Goal: Task Accomplishment & Management: Use online tool/utility

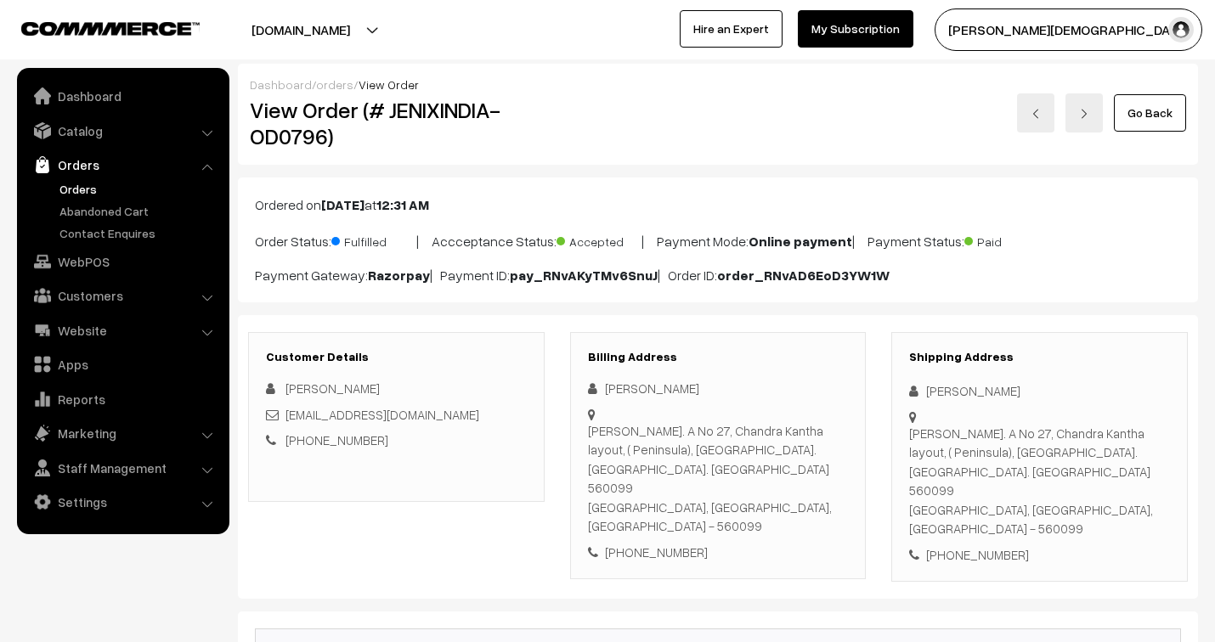
click at [324, 87] on link "orders" at bounding box center [334, 84] width 37 height 14
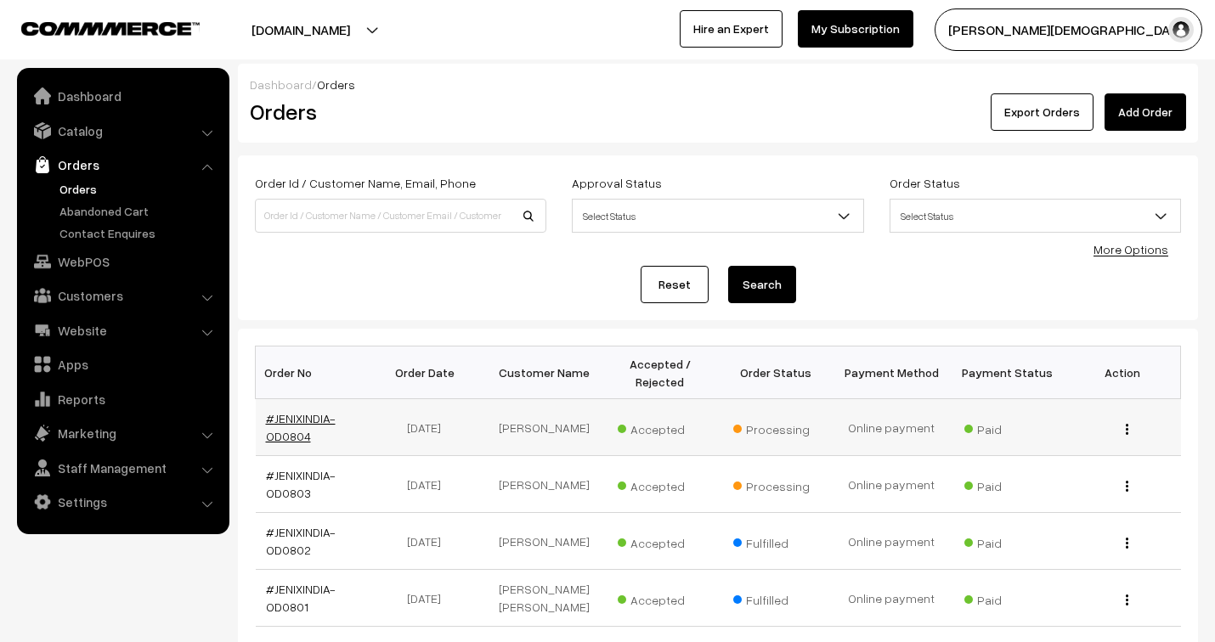
click at [282, 421] on link "#JENIXINDIA-OD0804" at bounding box center [301, 427] width 70 height 32
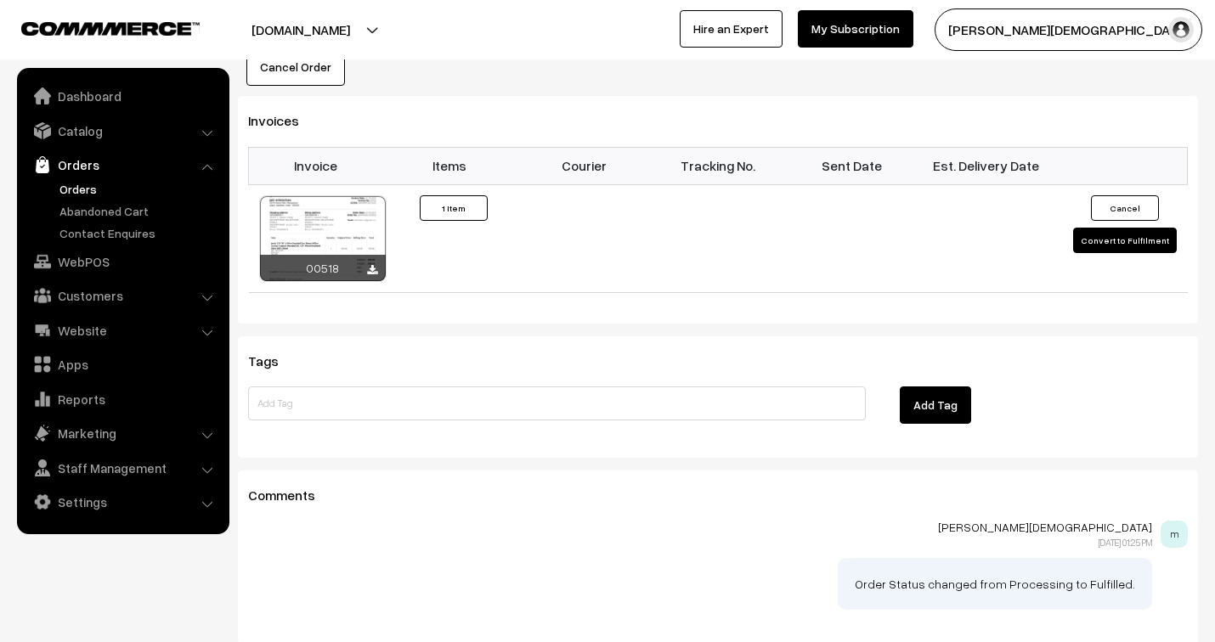
scroll to position [1132, 0]
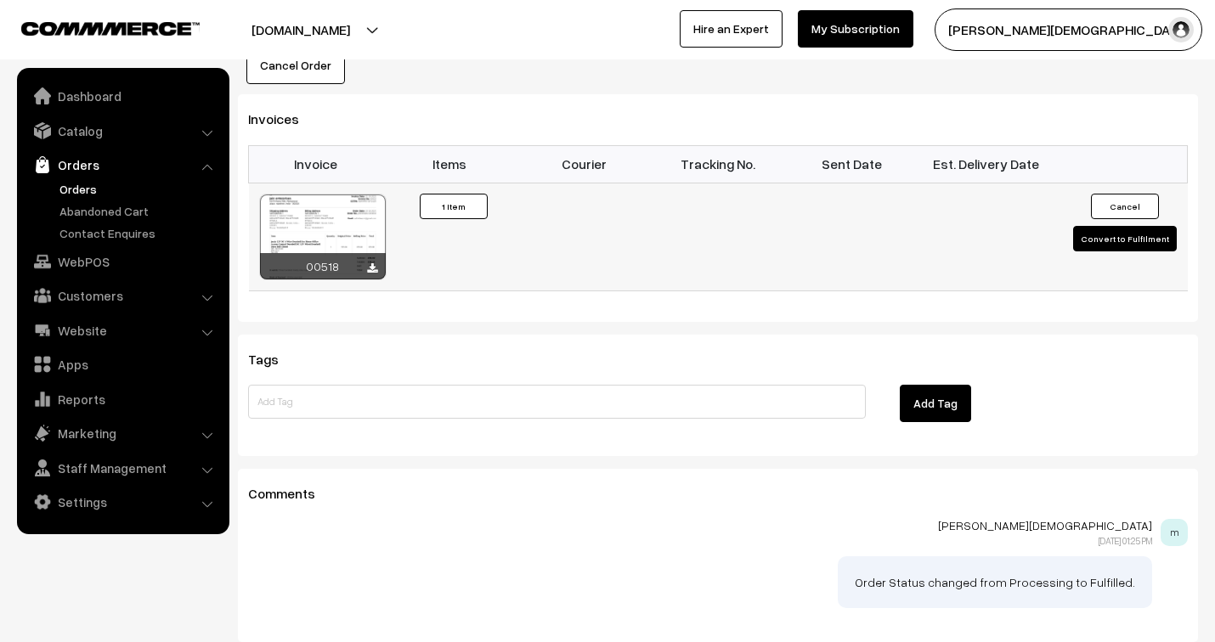
click at [1139, 226] on button "Convert to Fulfilment" at bounding box center [1125, 238] width 104 height 25
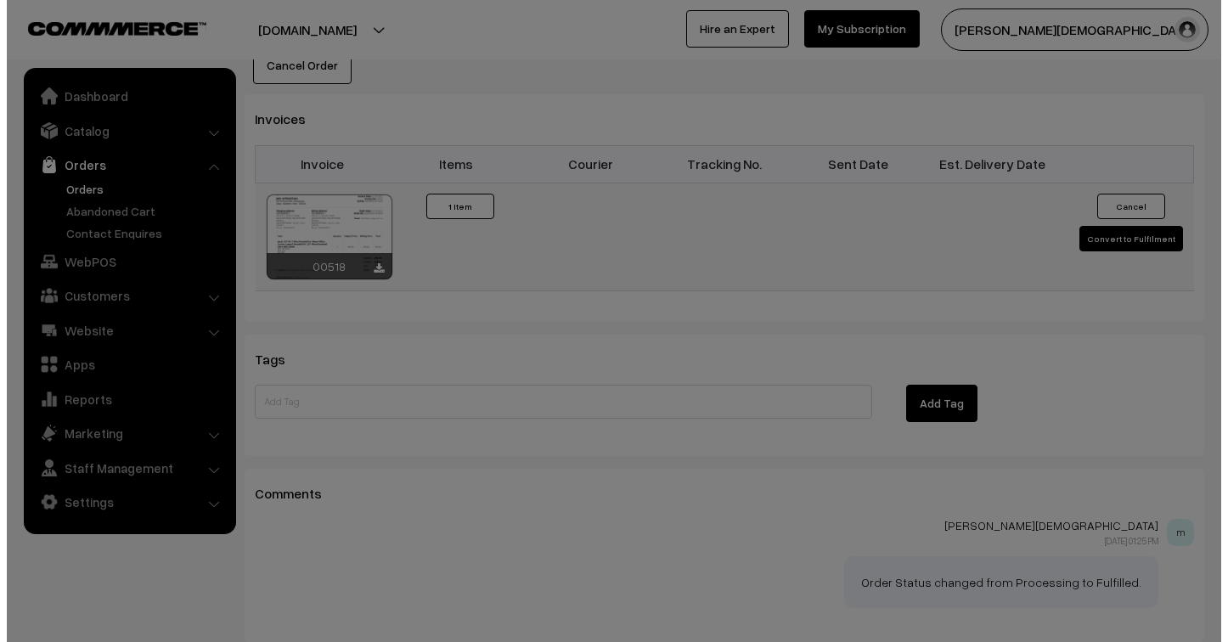
scroll to position [1134, 0]
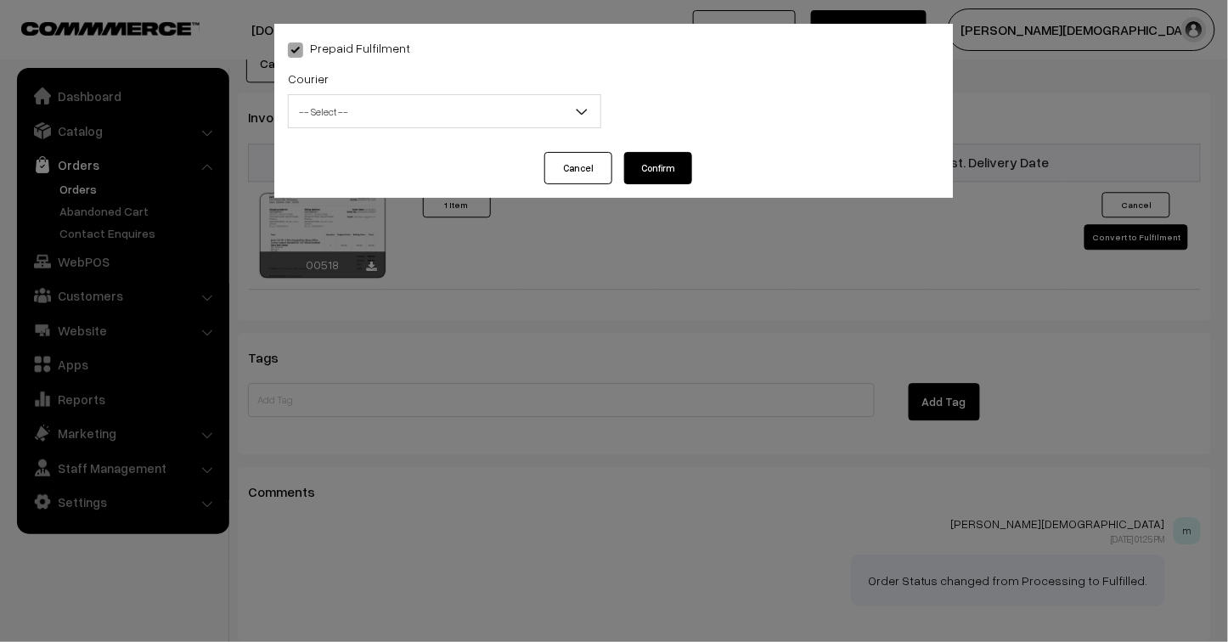
click at [420, 110] on span "-- Select --" at bounding box center [445, 112] width 312 height 30
click at [328, 111] on span "-- Select --" at bounding box center [445, 112] width 312 height 30
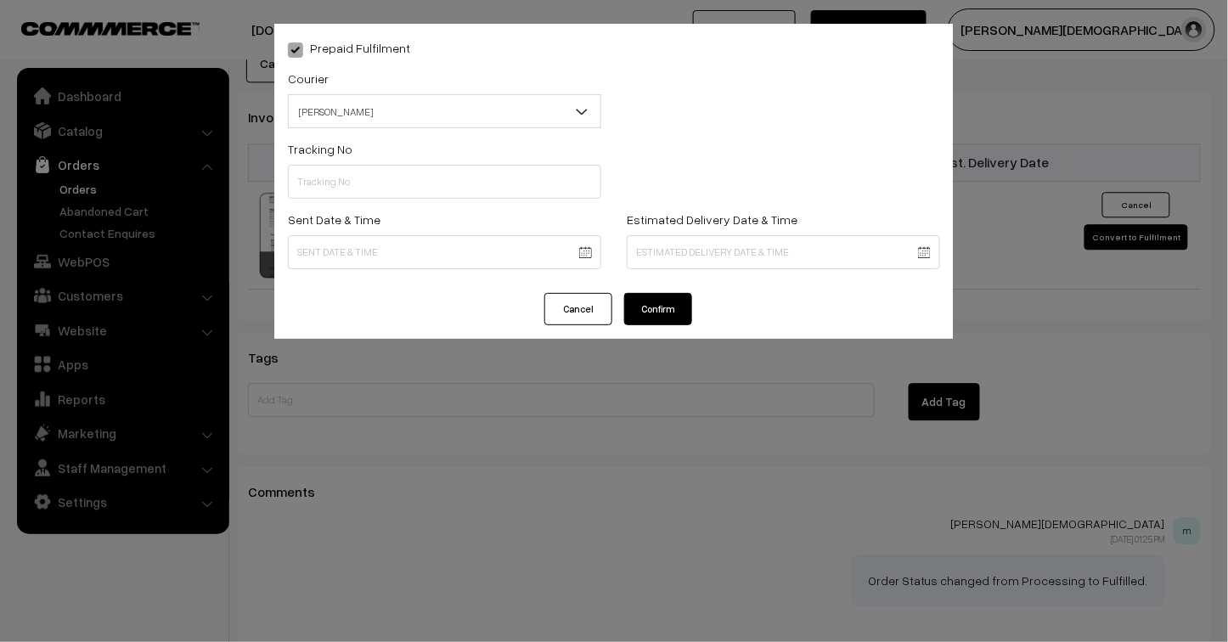
click at [358, 120] on span "[PERSON_NAME]" at bounding box center [445, 112] width 312 height 30
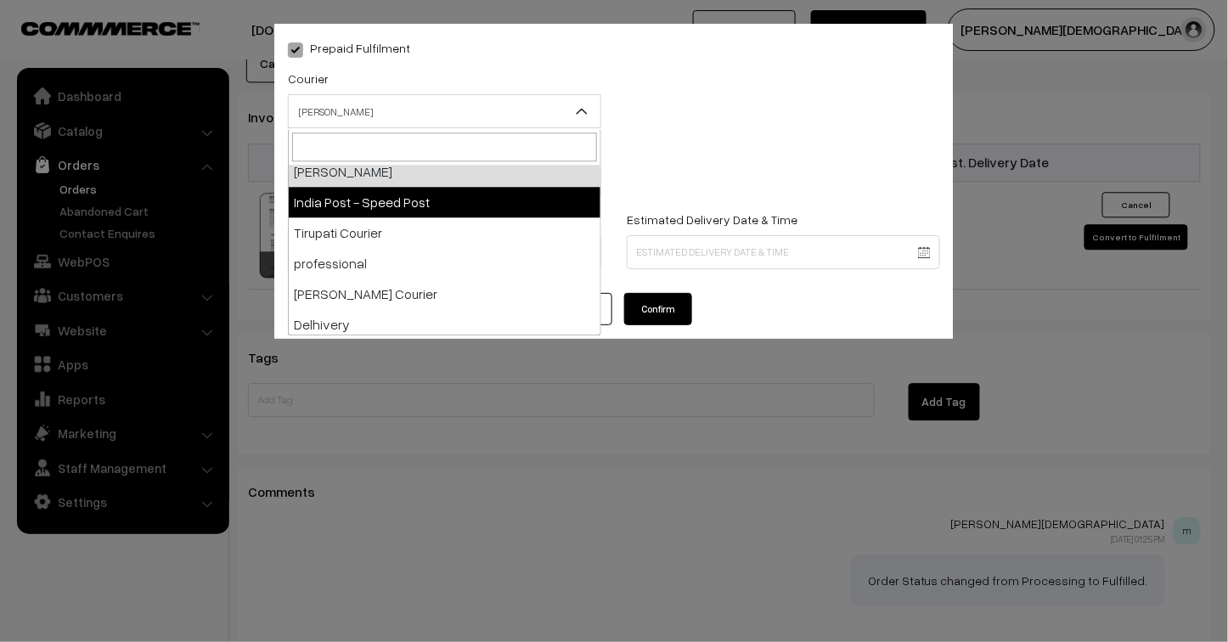
scroll to position [105, 0]
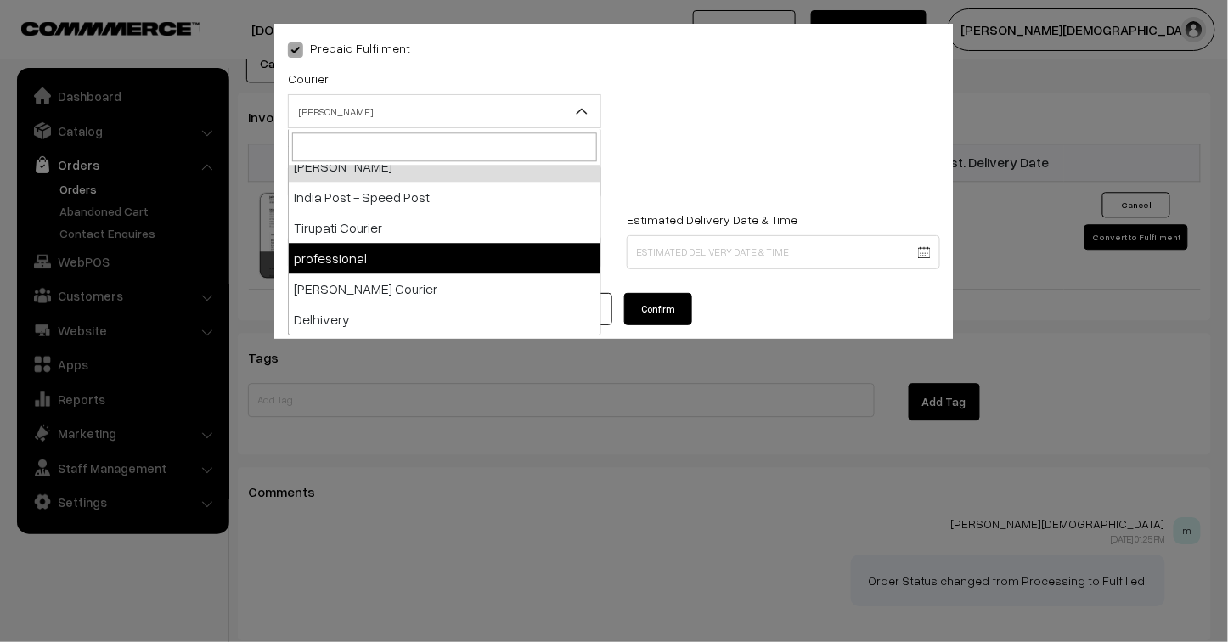
select select "6"
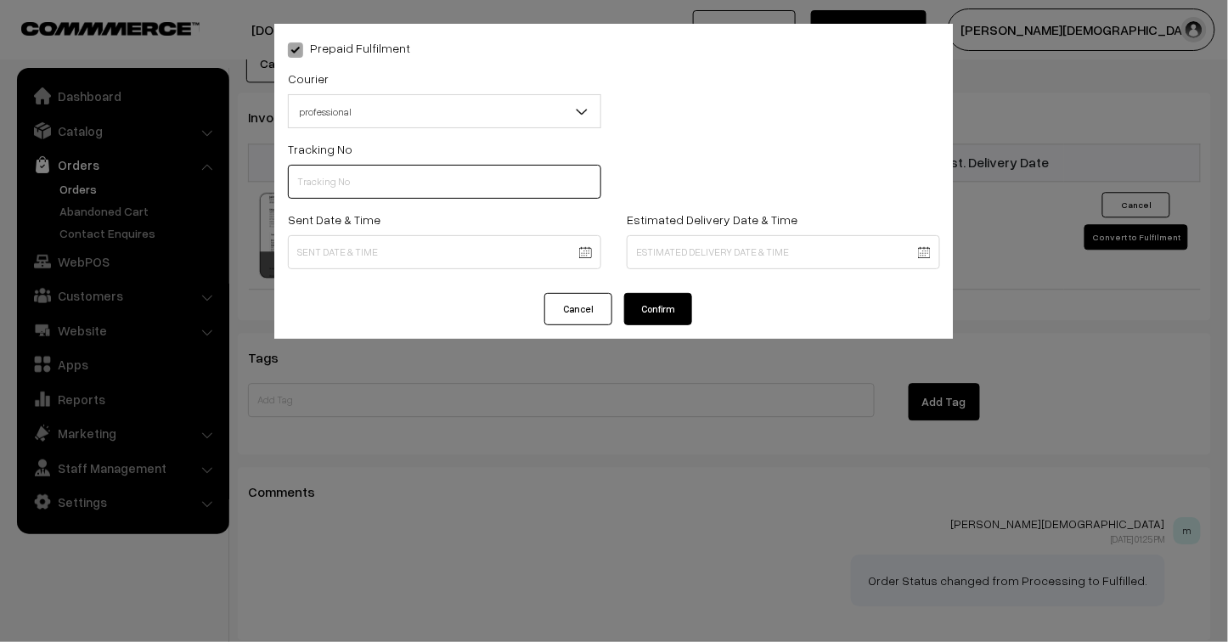
click at [333, 176] on input "text" at bounding box center [444, 182] width 313 height 34
type input "JPR503095285"
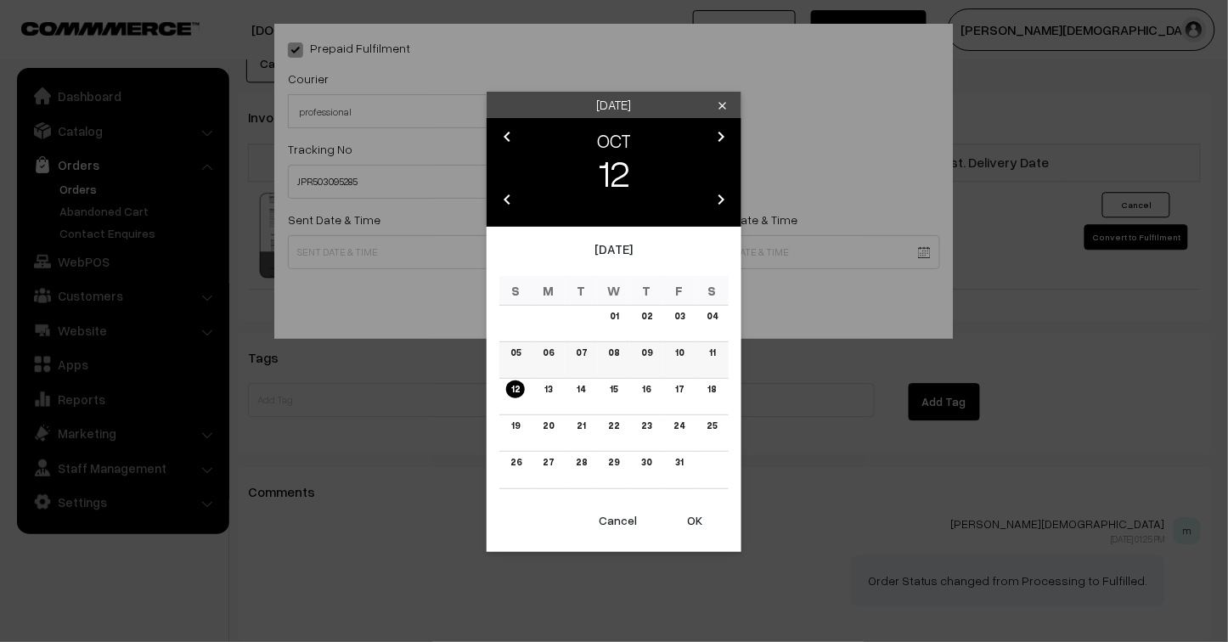
click at [716, 352] on link "11" at bounding box center [712, 353] width 16 height 18
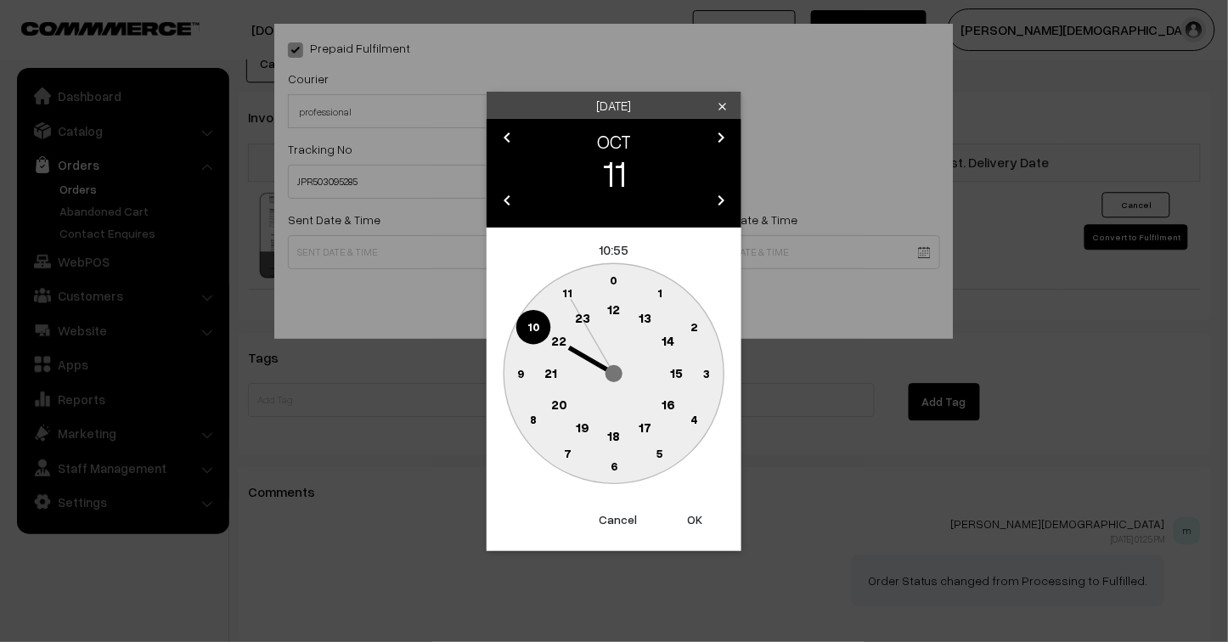
click at [579, 317] on text "23" at bounding box center [582, 317] width 15 height 15
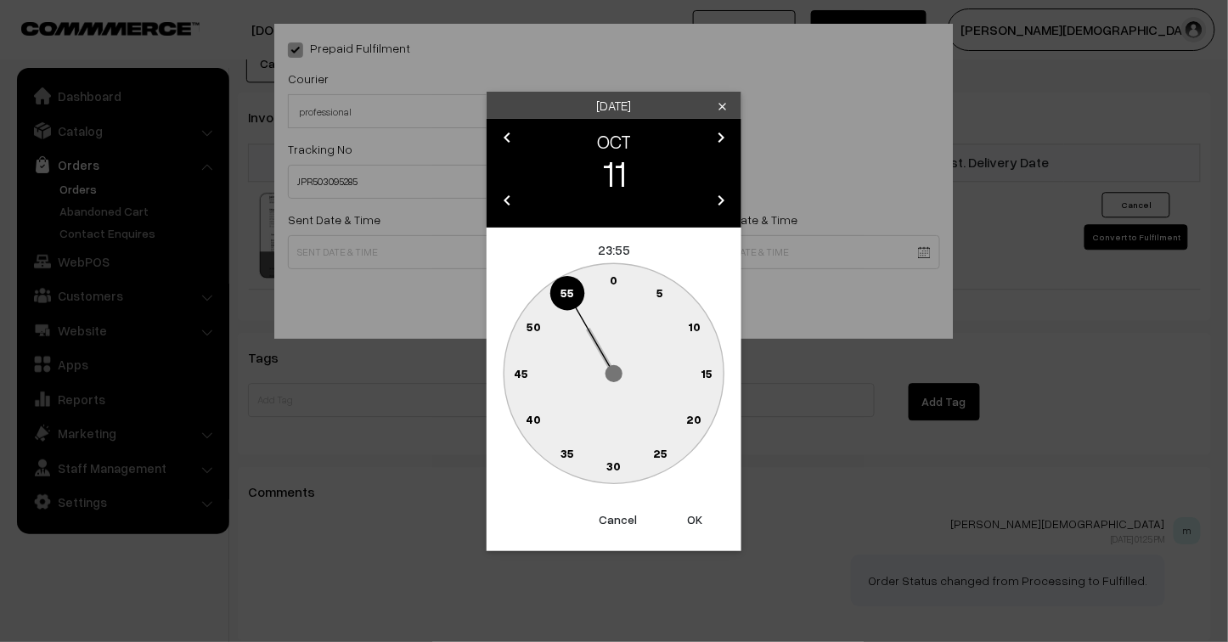
click at [696, 516] on button "OK" at bounding box center [695, 519] width 68 height 37
type input "11-10-2025 23:55"
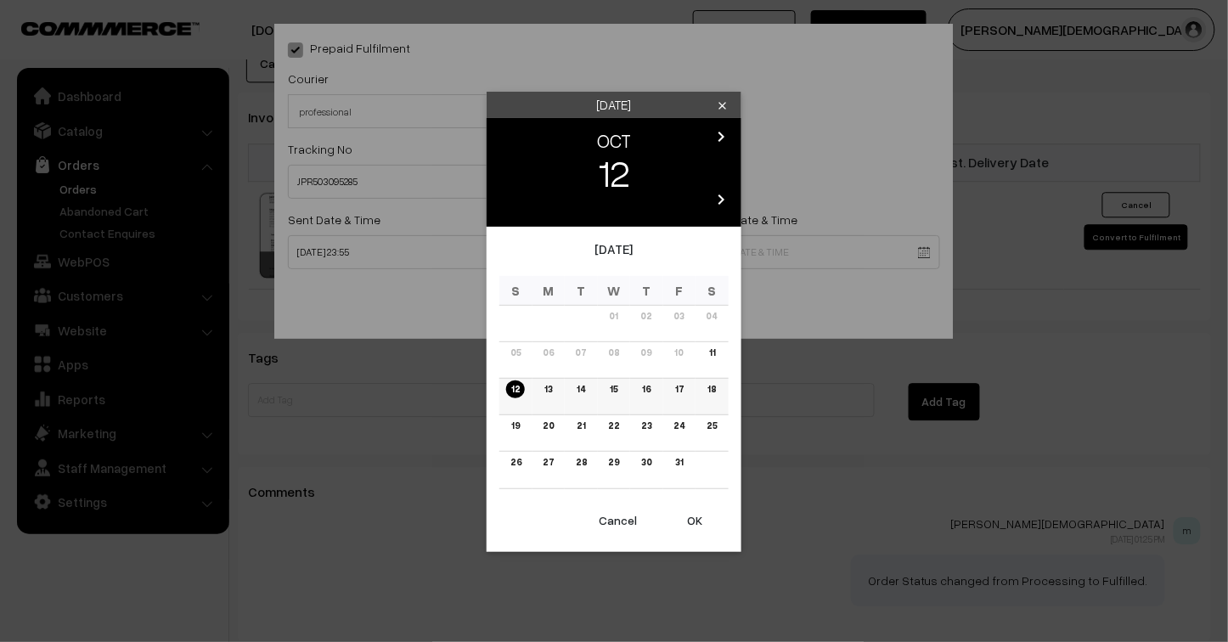
click at [679, 388] on link "17" at bounding box center [679, 390] width 19 height 18
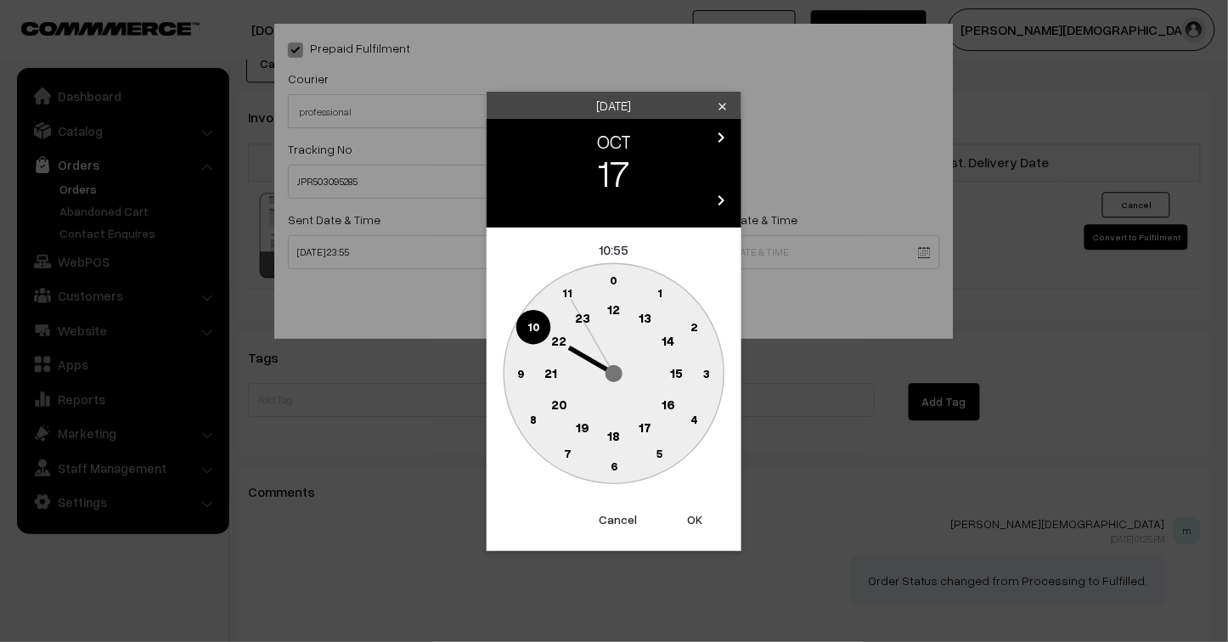
click at [702, 516] on button "OK" at bounding box center [695, 519] width 68 height 37
type input "17-10-2025 10:55"
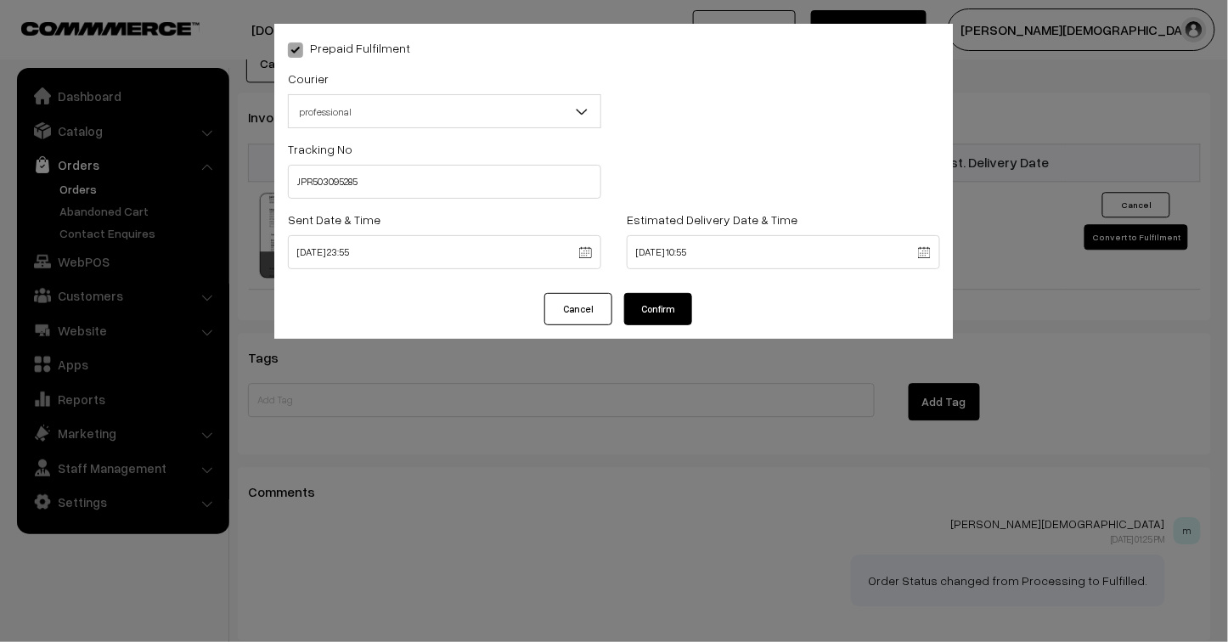
click at [660, 308] on button "Confirm" at bounding box center [658, 309] width 68 height 32
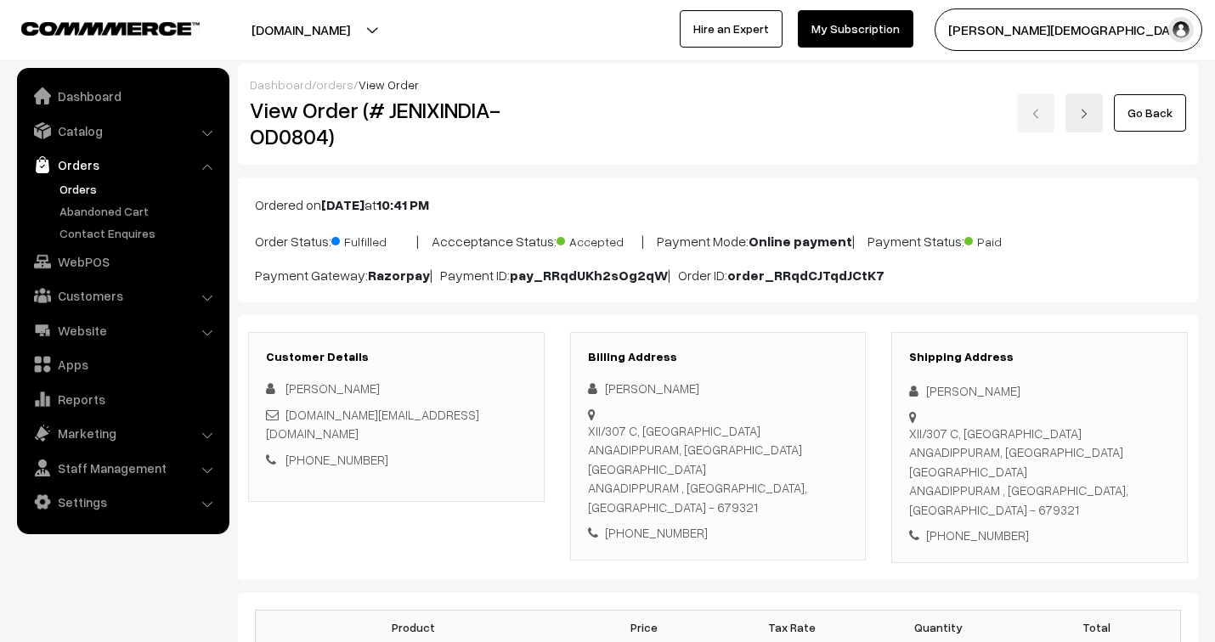
click at [335, 83] on link "orders" at bounding box center [334, 84] width 37 height 14
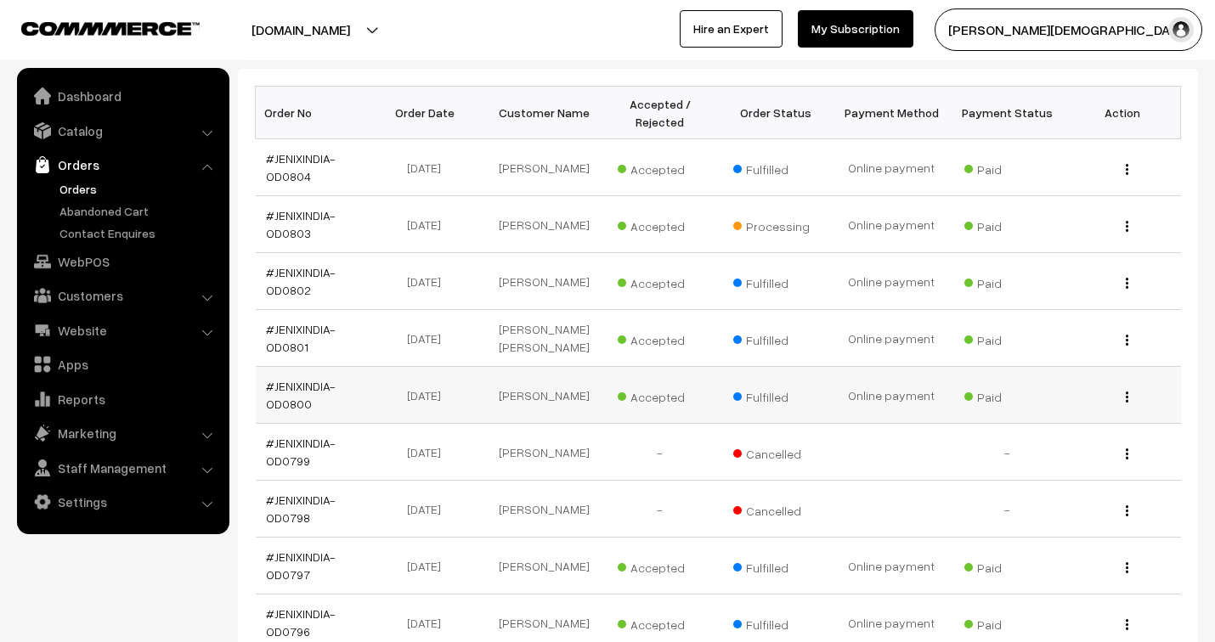
scroll to position [283, 0]
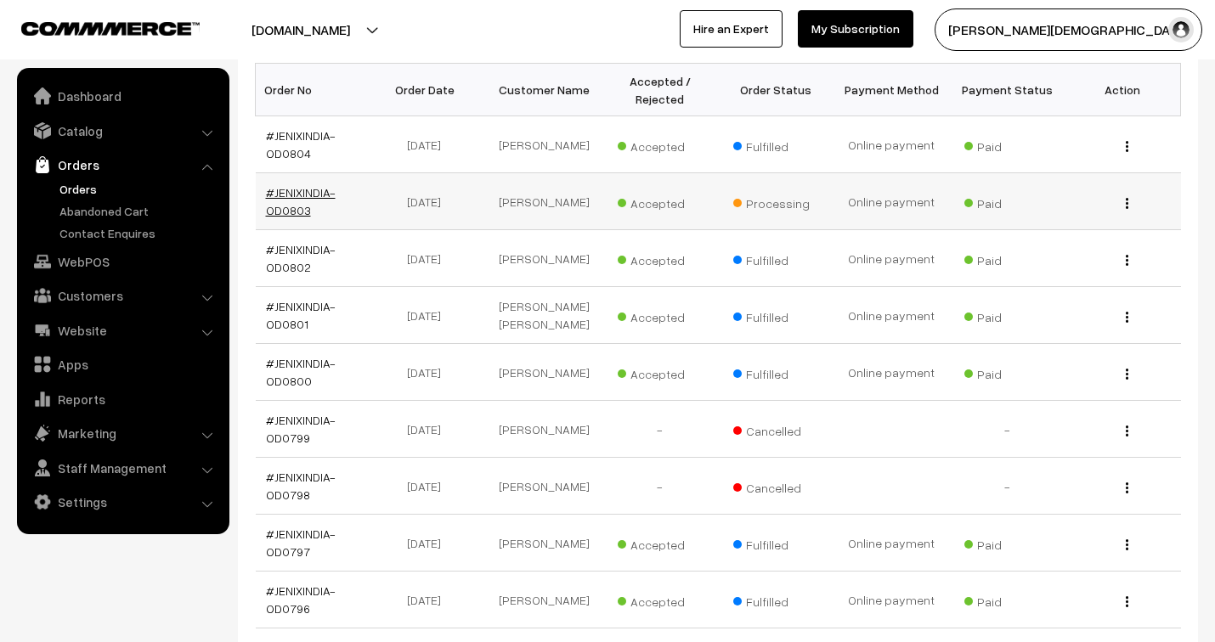
click at [301, 190] on link "#JENIXINDIA-OD0803" at bounding box center [301, 201] width 70 height 32
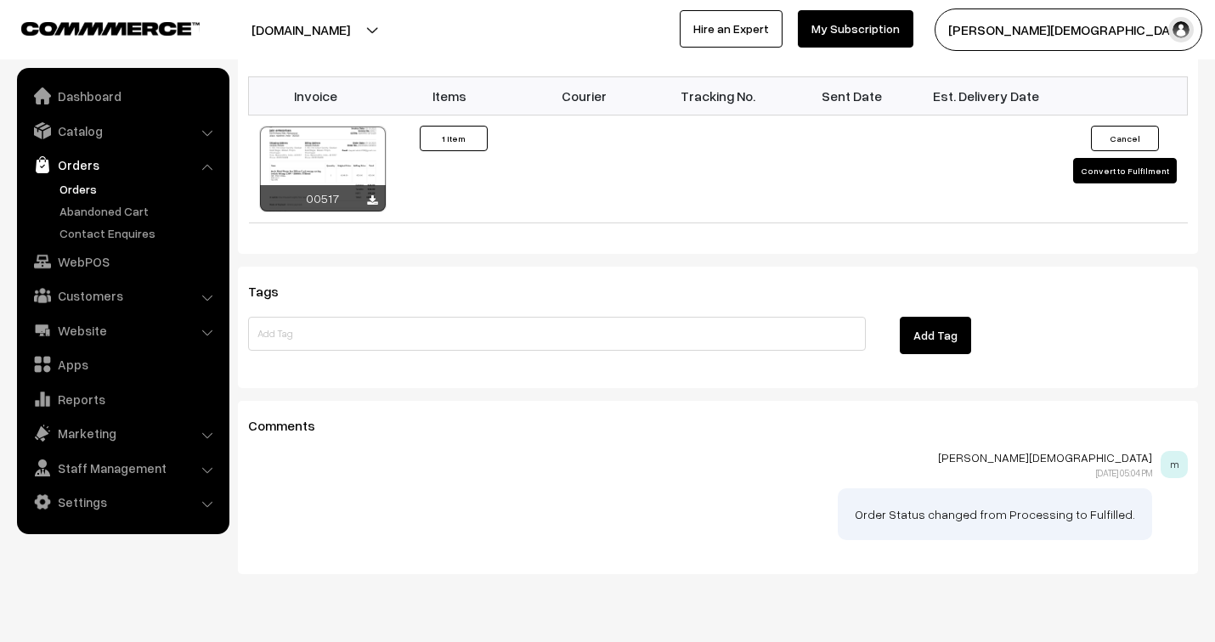
scroll to position [1200, 0]
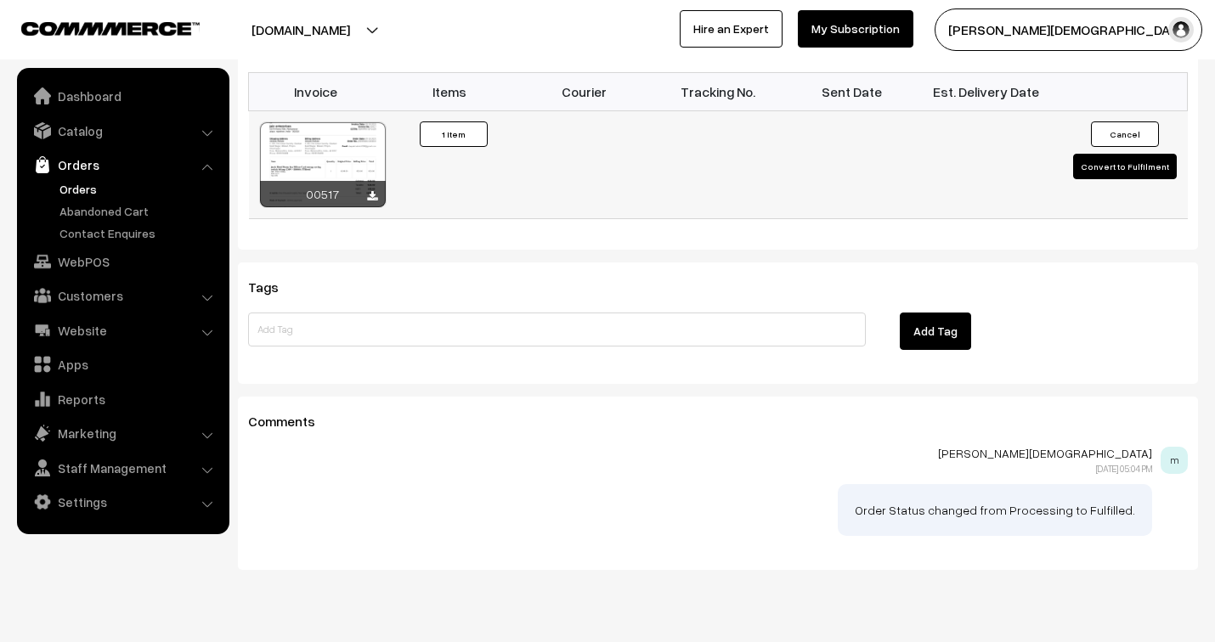
click at [1152, 154] on button "Convert to Fulfilment" at bounding box center [1125, 166] width 104 height 25
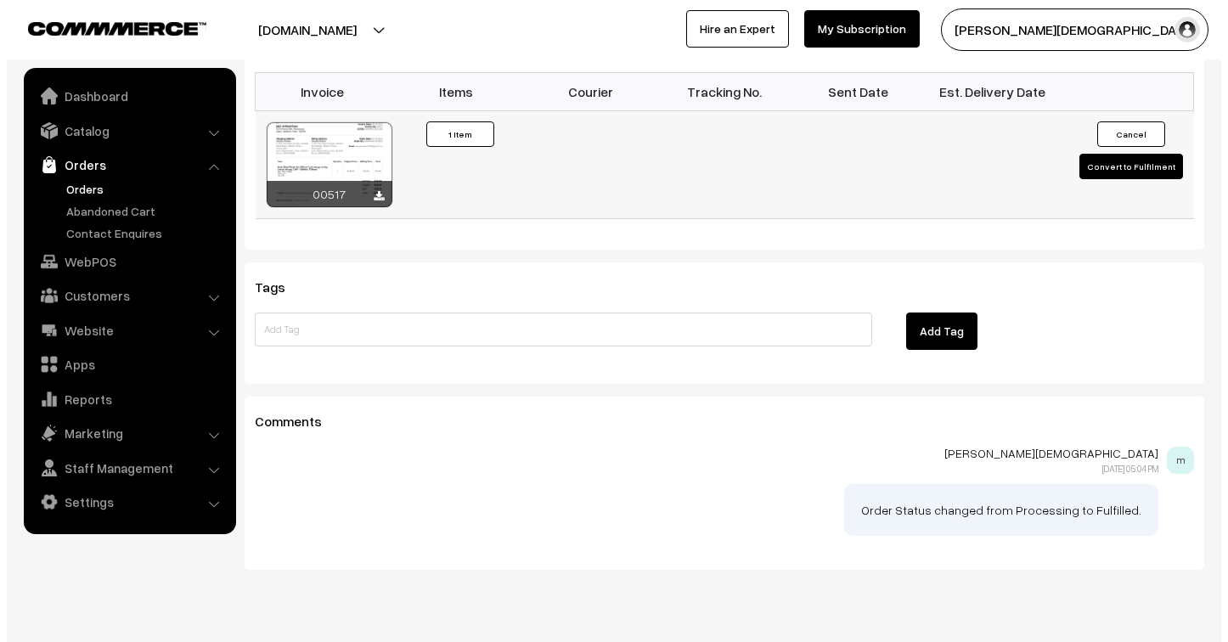
scroll to position [1201, 0]
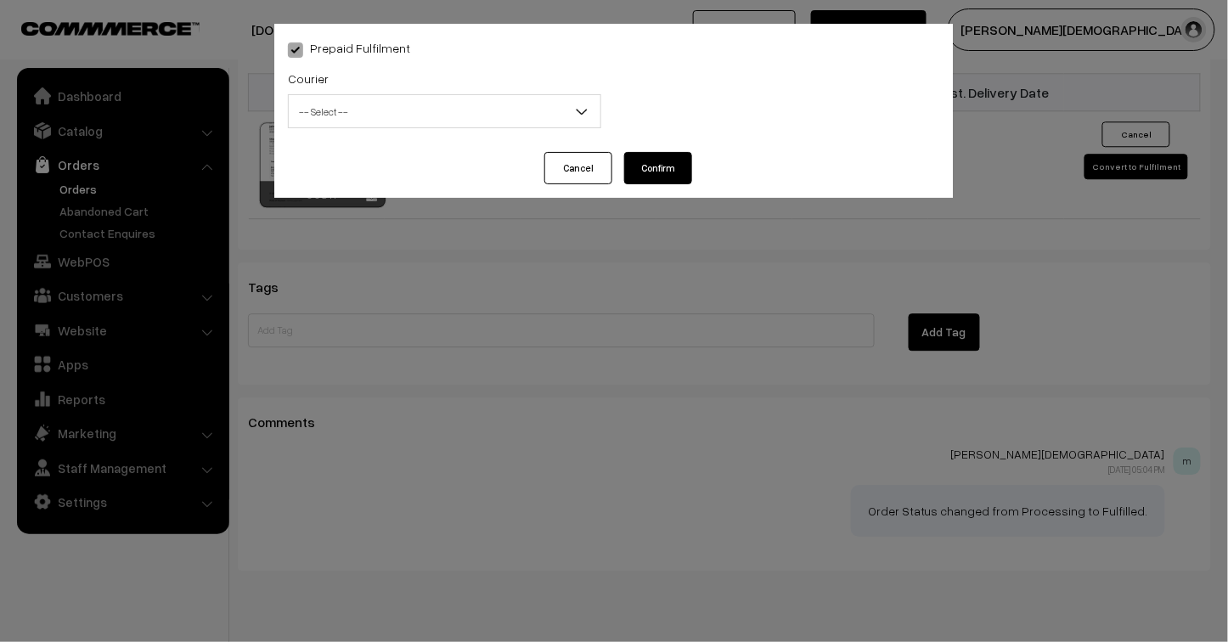
click at [482, 124] on span "-- Select --" at bounding box center [445, 112] width 312 height 30
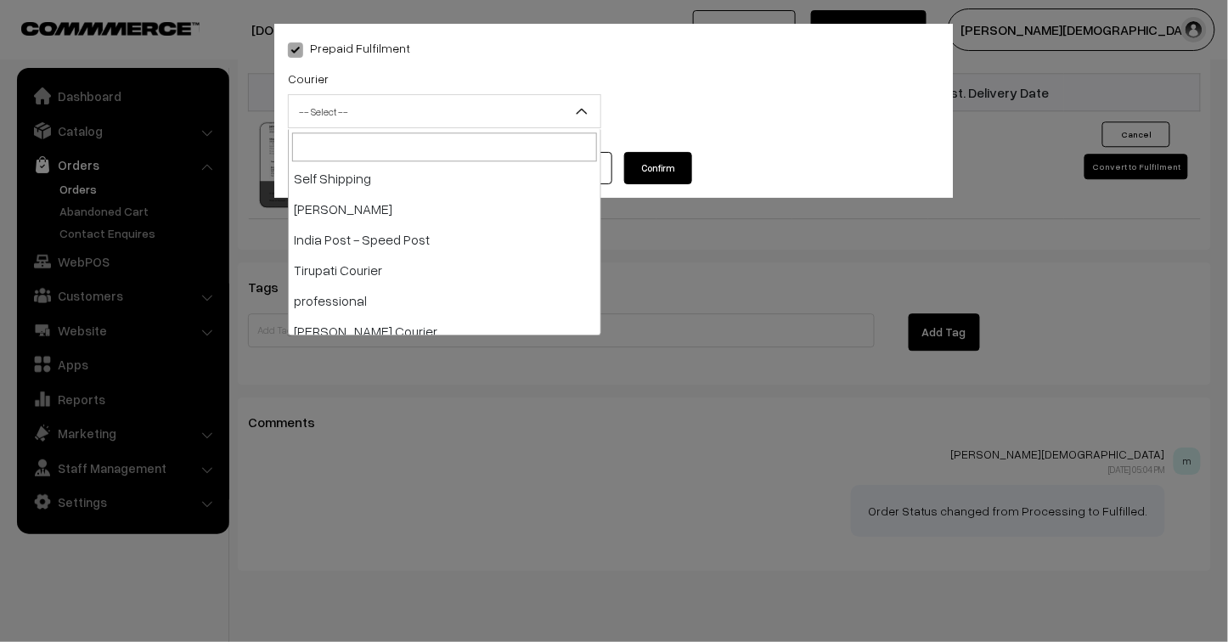
scroll to position [94, 0]
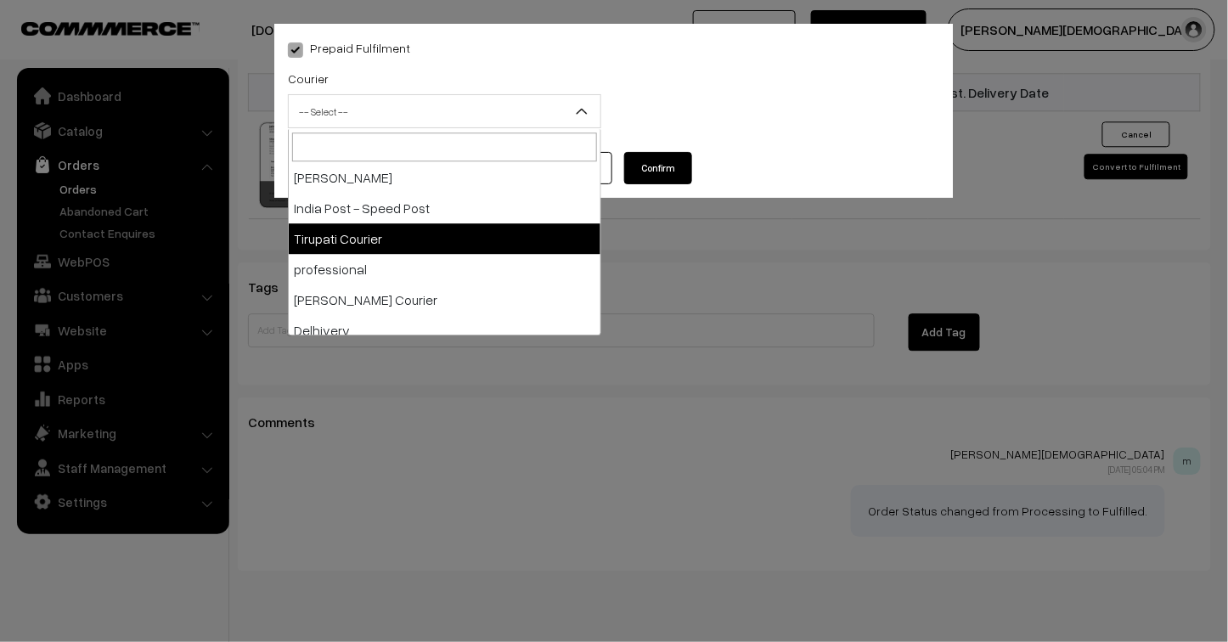
select select "5"
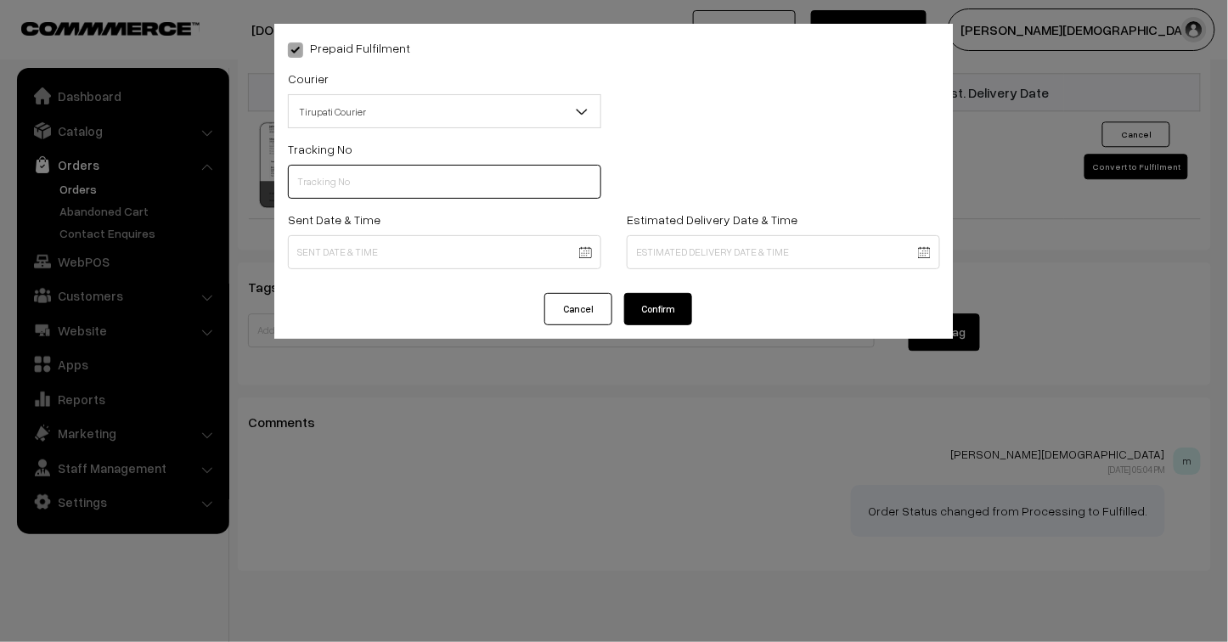
click at [388, 180] on input "text" at bounding box center [444, 182] width 313 height 34
type input "243900359067"
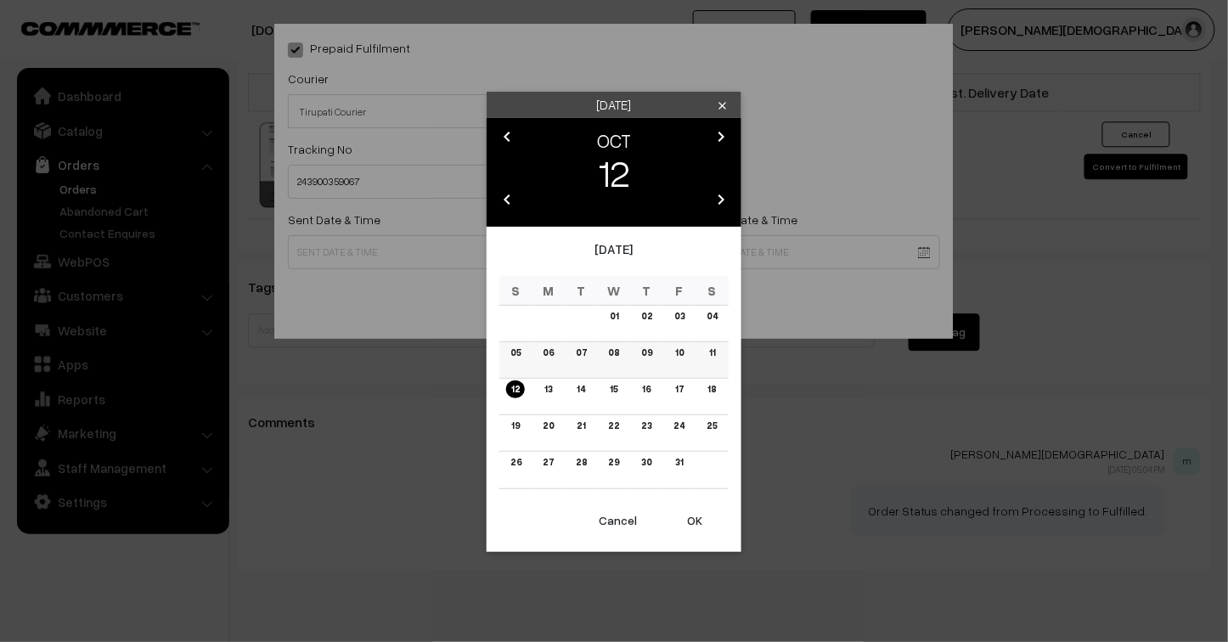
click at [650, 351] on link "09" at bounding box center [646, 353] width 21 height 18
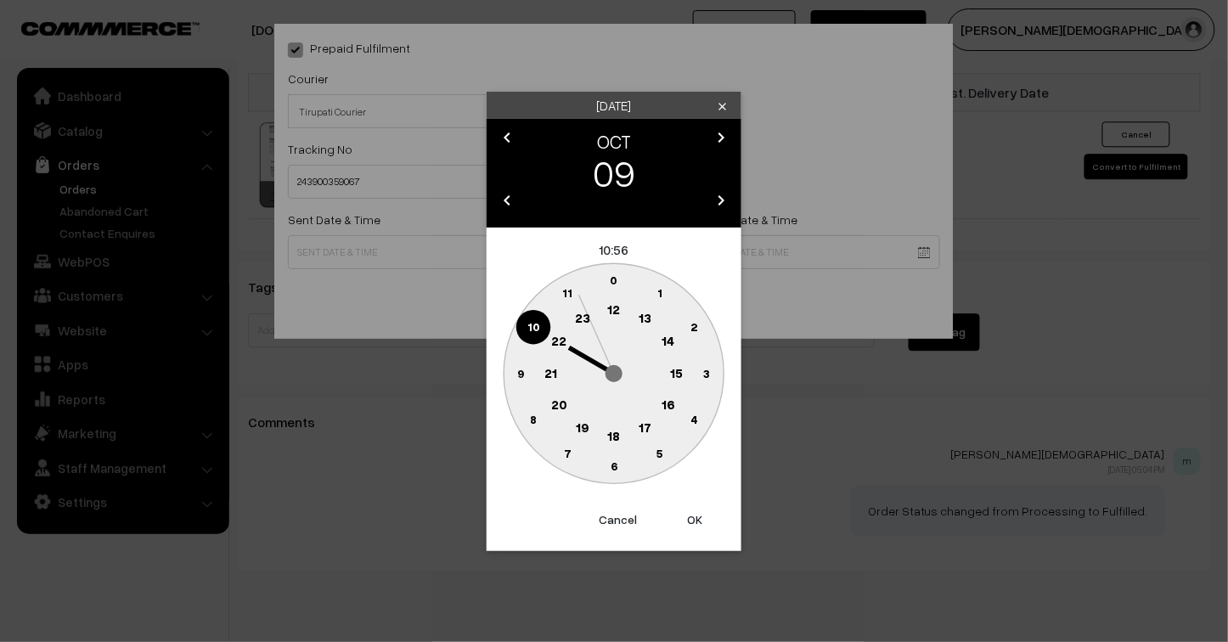
click at [588, 316] on text "23" at bounding box center [582, 317] width 15 height 15
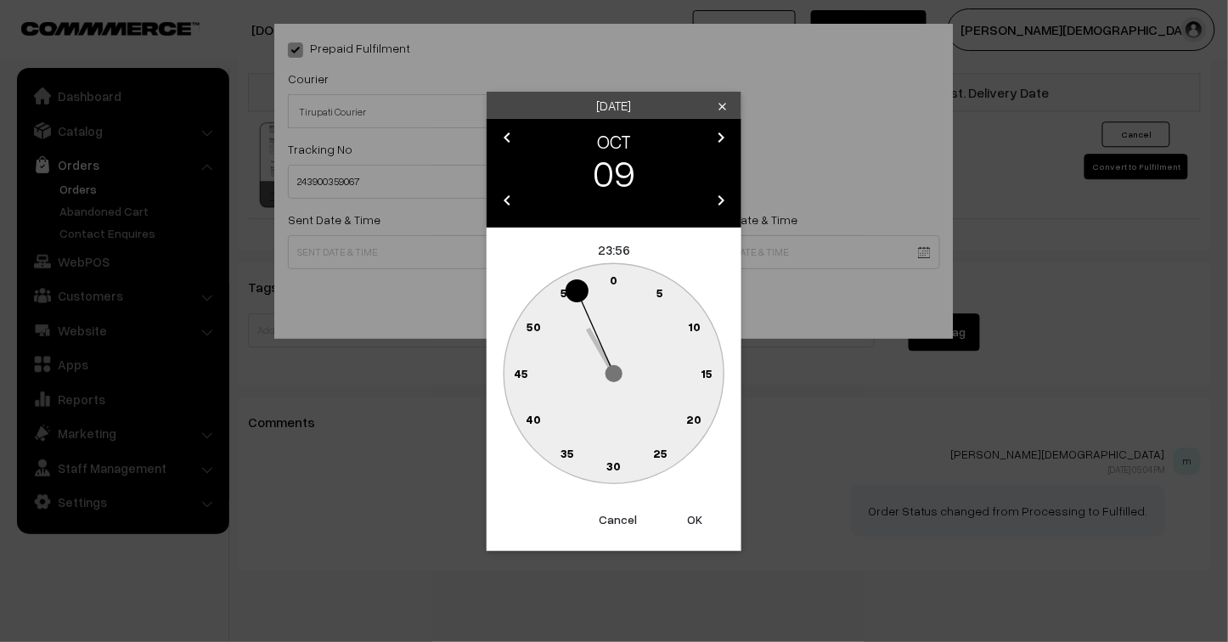
click at [696, 513] on button "OK" at bounding box center [695, 519] width 68 height 37
type input "09-10-2025 23:56"
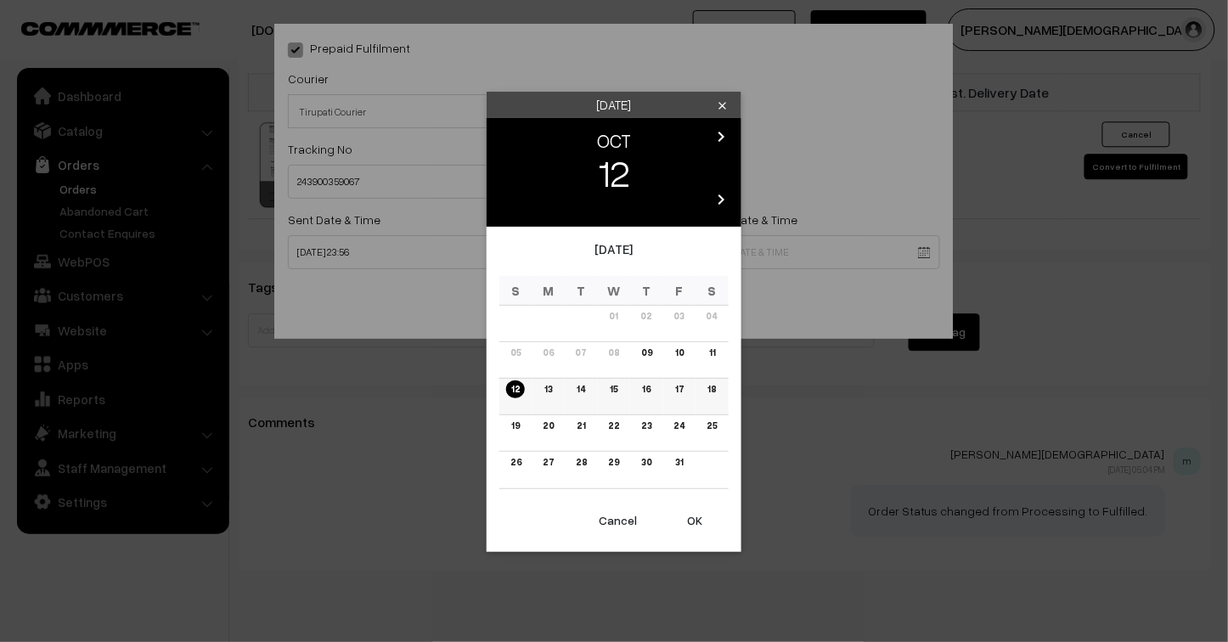
click at [583, 388] on link "14" at bounding box center [581, 390] width 19 height 18
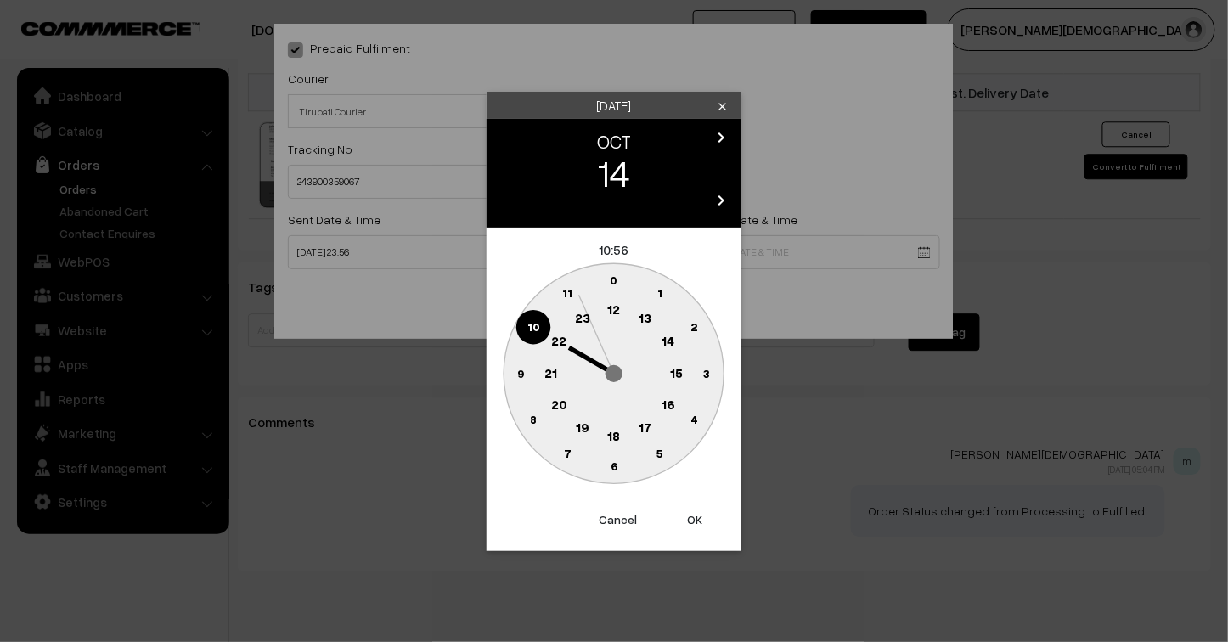
click at [689, 515] on button "OK" at bounding box center [695, 519] width 68 height 37
type input "14-10-2025 10:56"
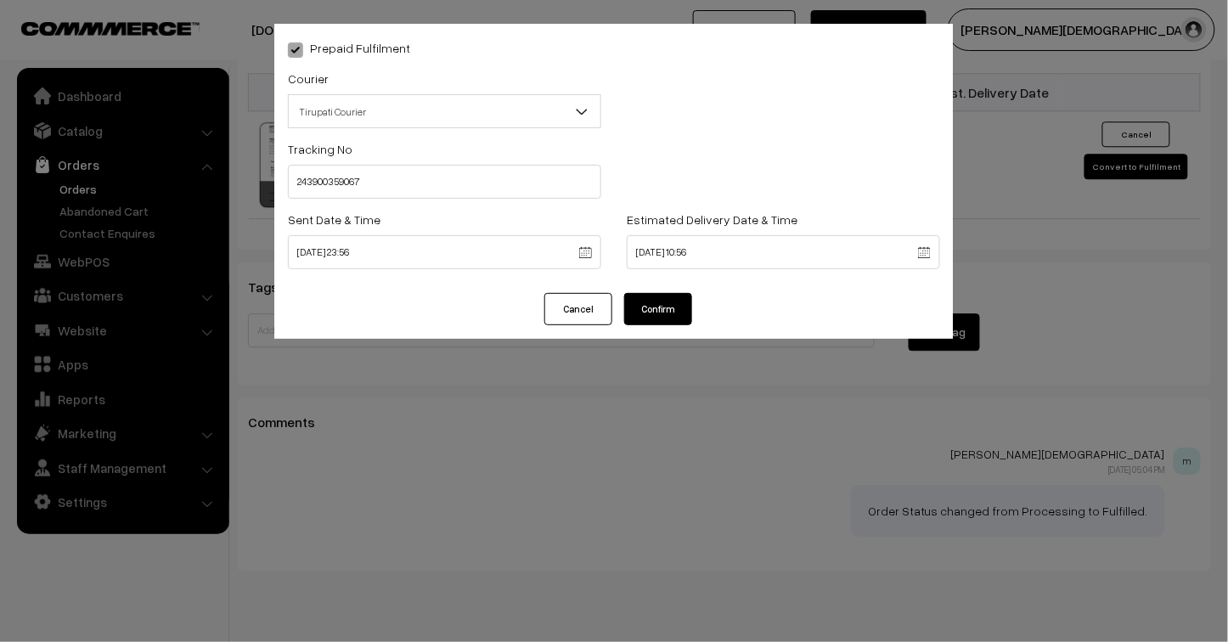
click at [666, 306] on button "Confirm" at bounding box center [658, 309] width 68 height 32
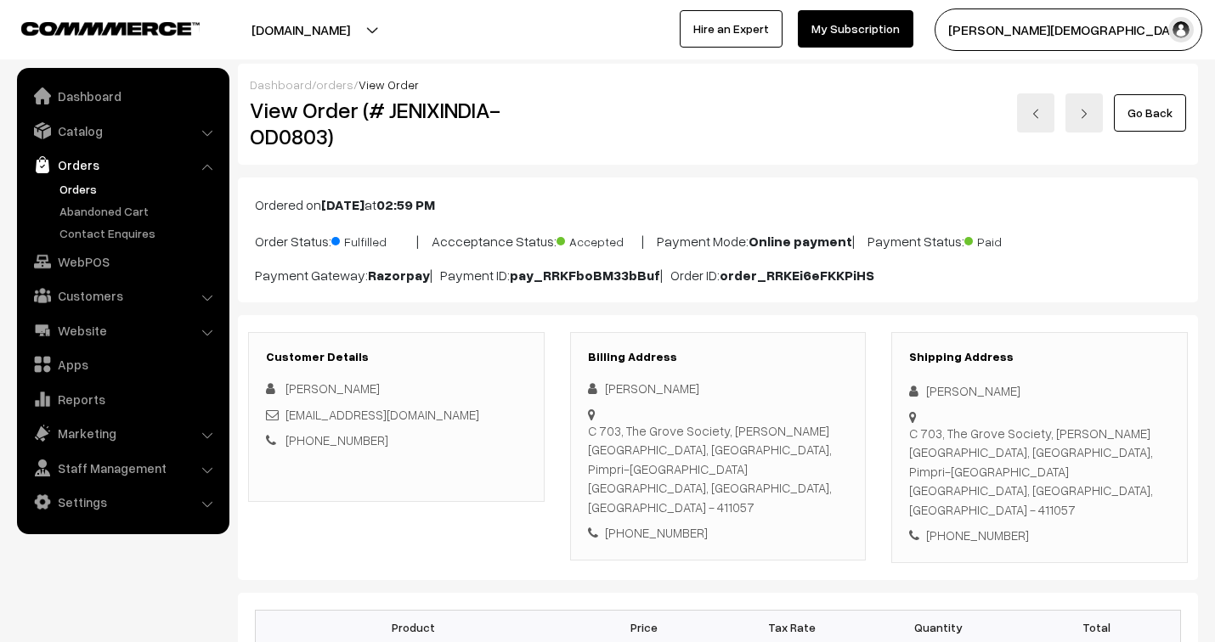
click at [324, 86] on link "orders" at bounding box center [334, 84] width 37 height 14
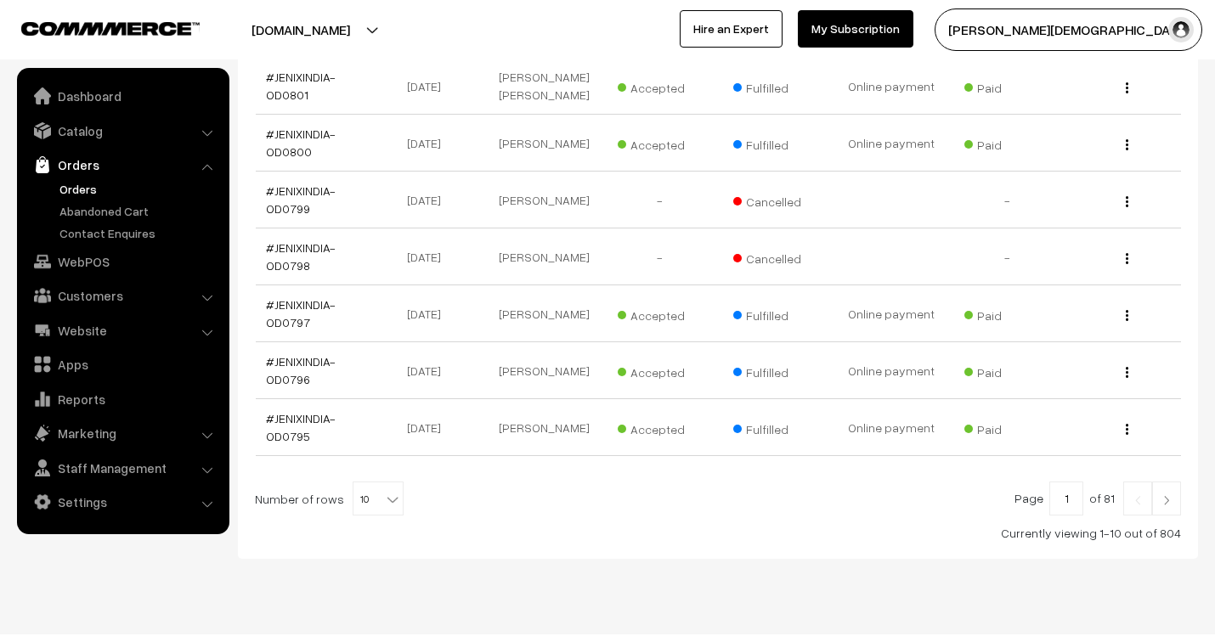
scroll to position [540, 0]
